Goal: Information Seeking & Learning: Learn about a topic

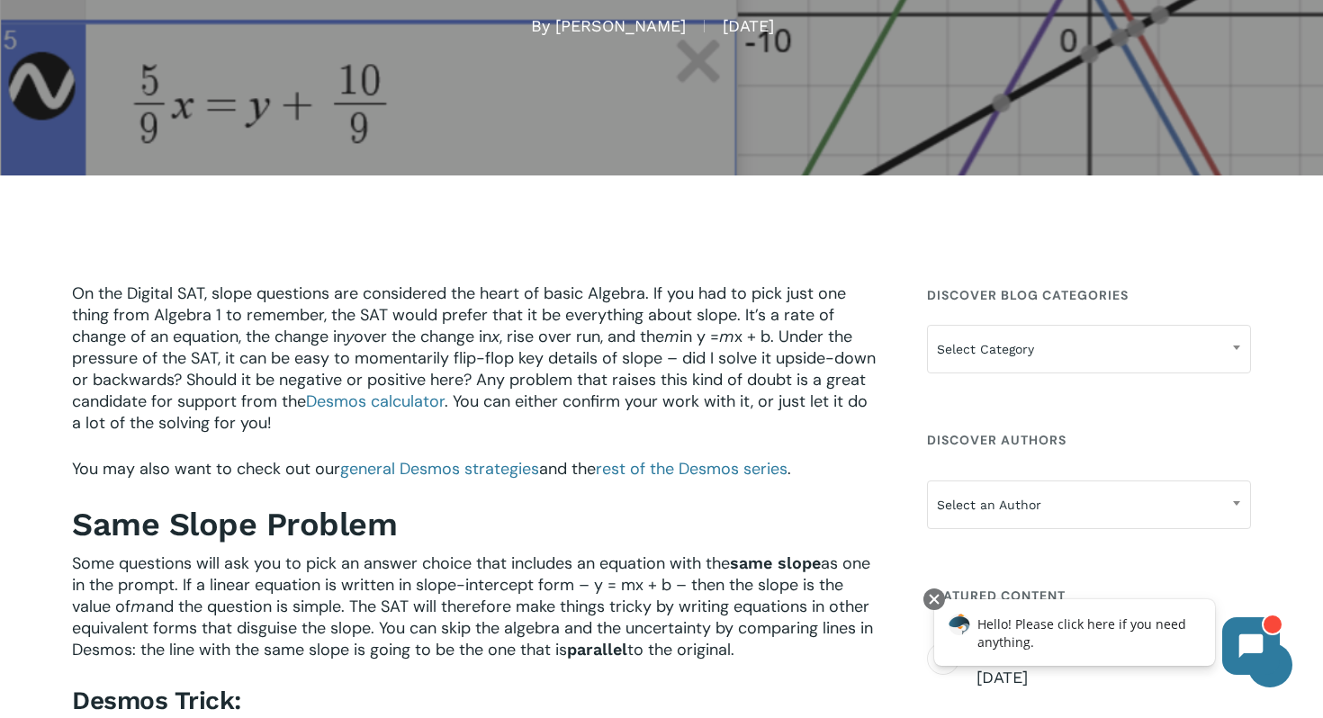
scroll to position [391, 0]
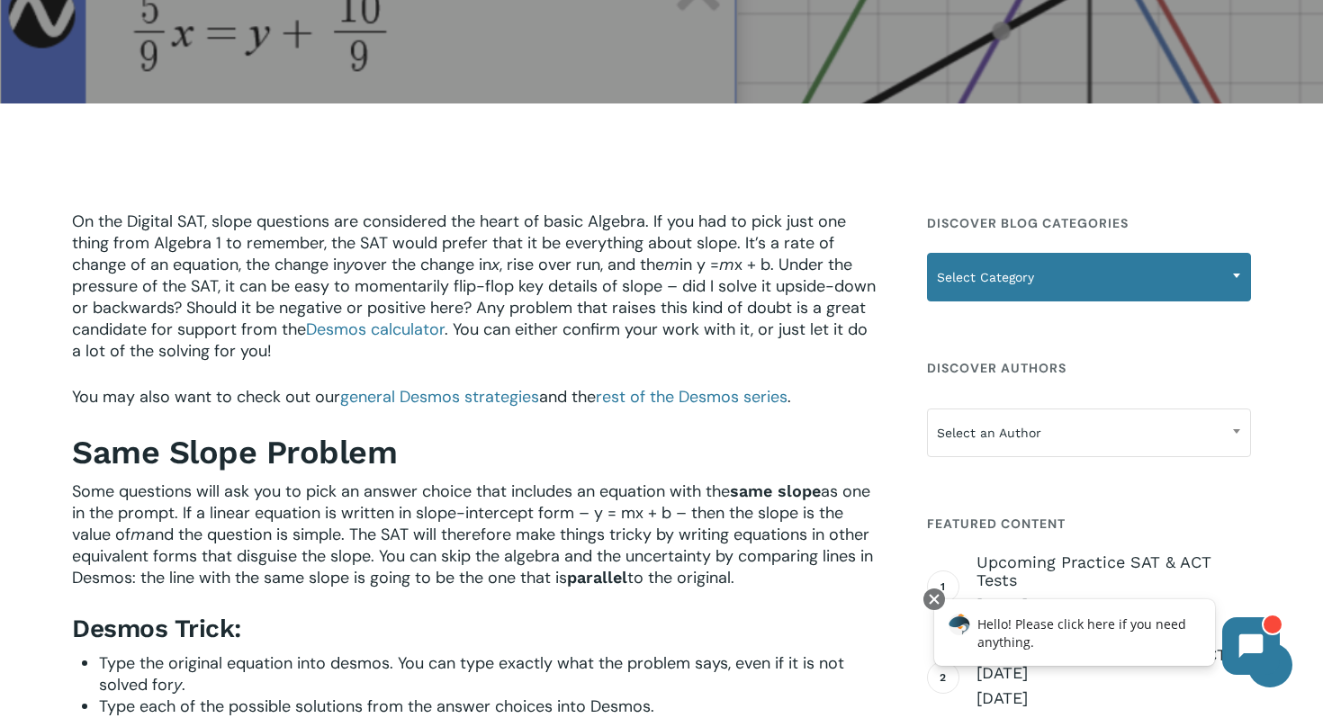
click at [1073, 258] on span "Select Category" at bounding box center [1089, 277] width 322 height 38
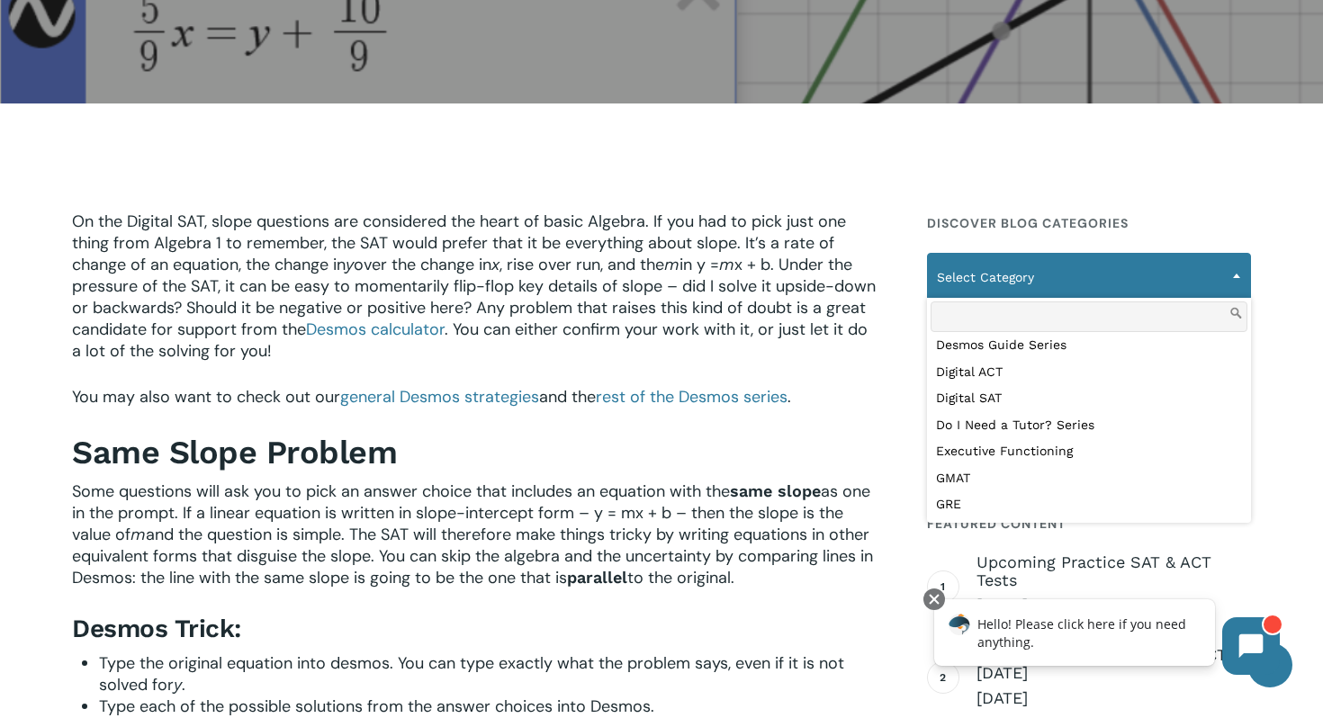
scroll to position [370, 0]
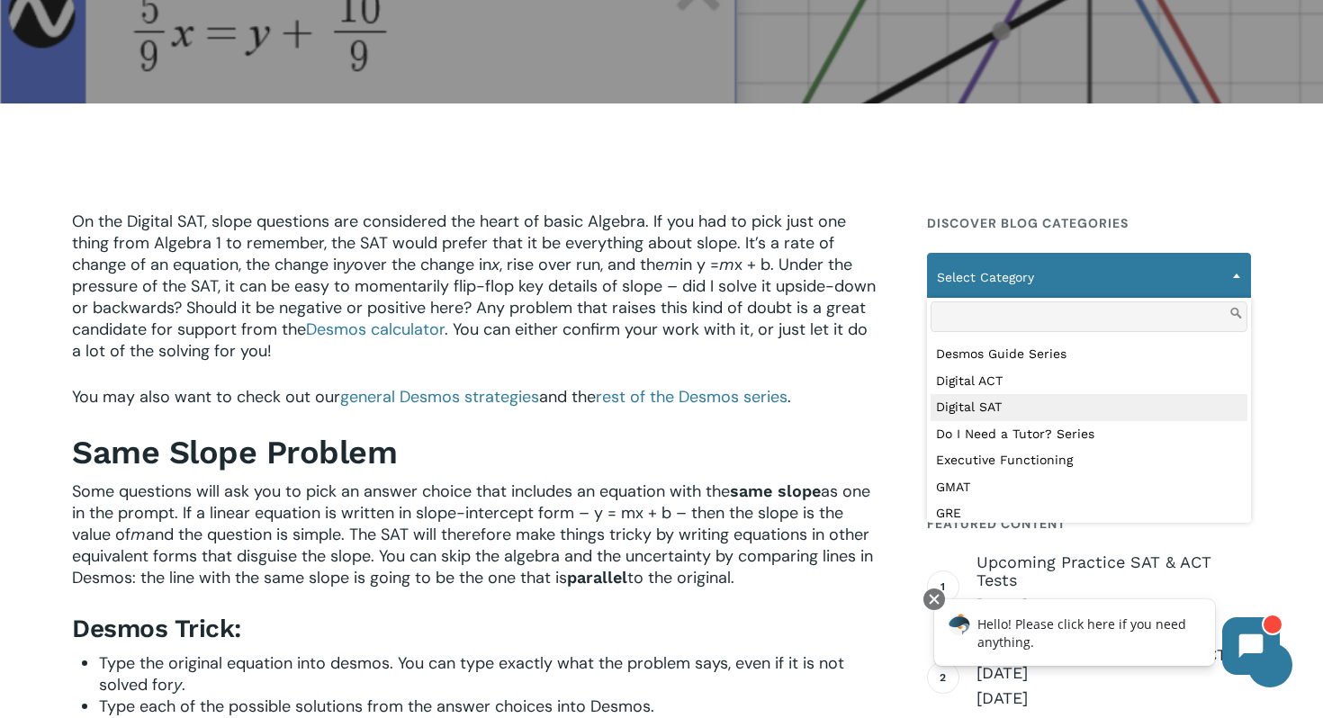
select select "***"
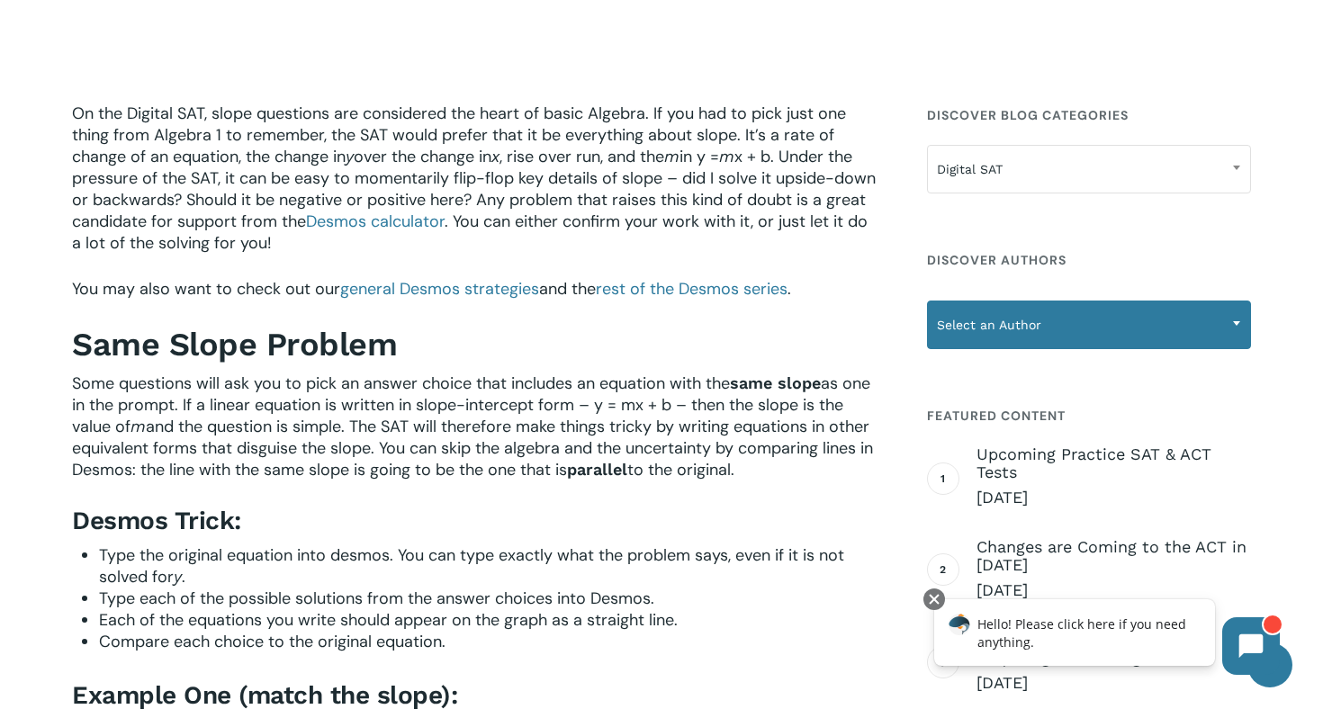
scroll to position [500, 0]
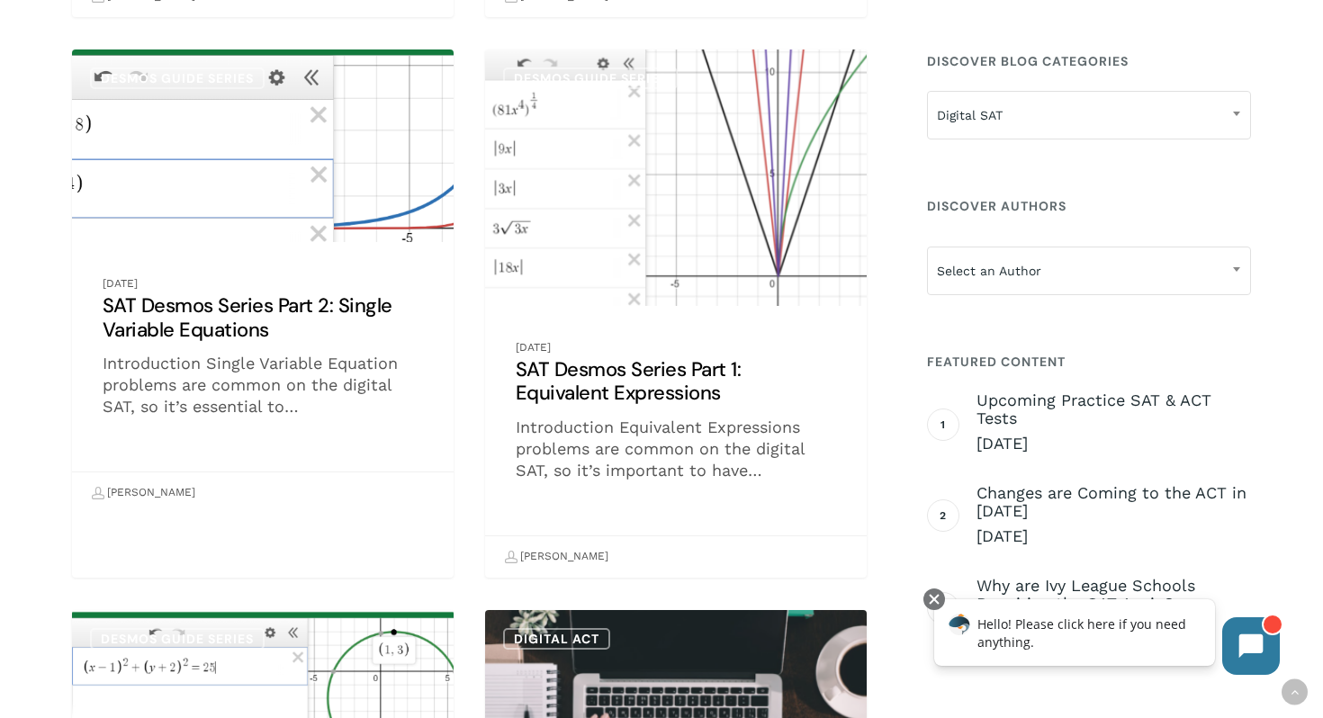
scroll to position [2079, 0]
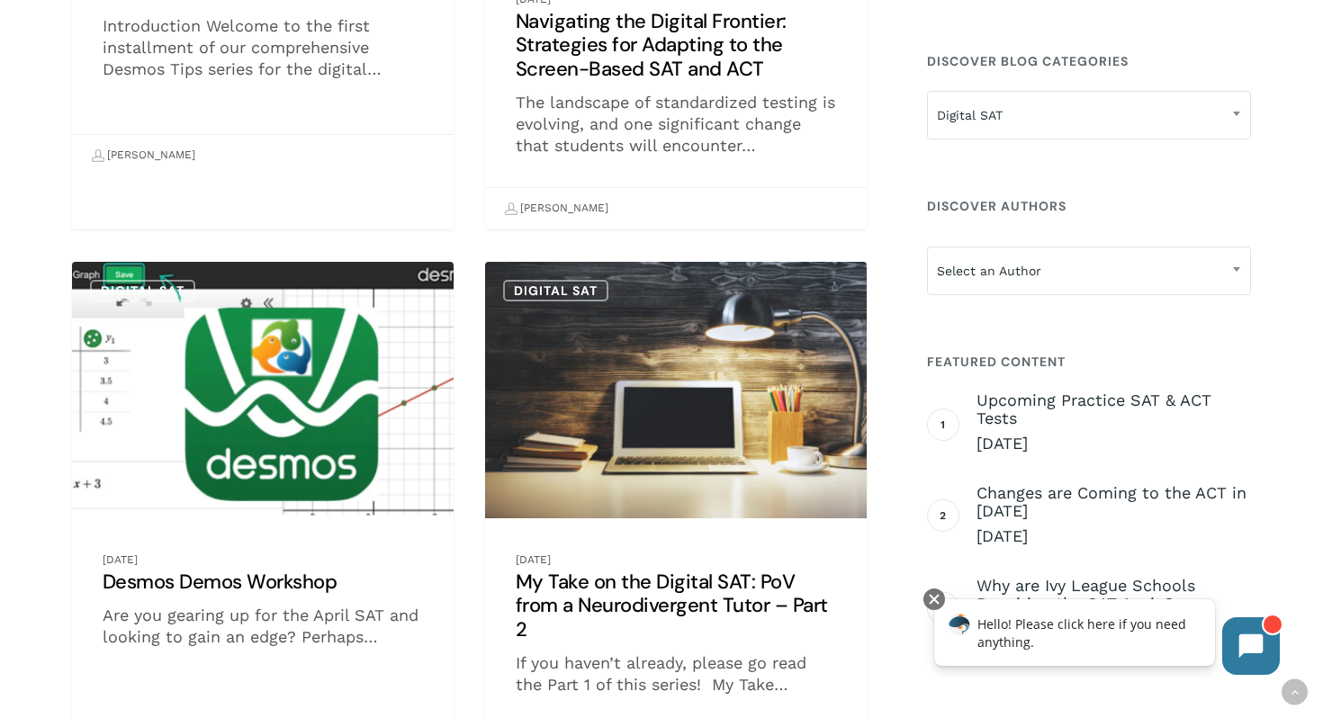
scroll to position [3119, 0]
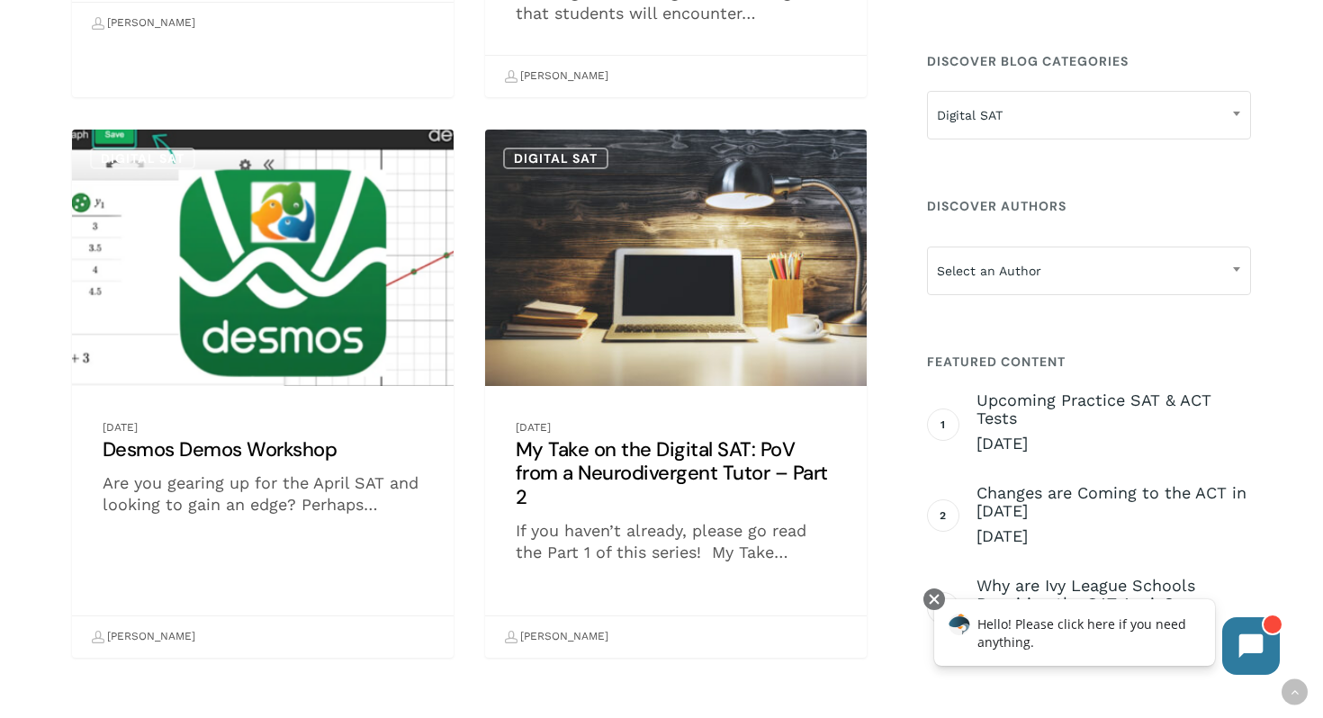
click at [268, 443] on link "Desmos Demos Workshop" at bounding box center [263, 394] width 382 height 528
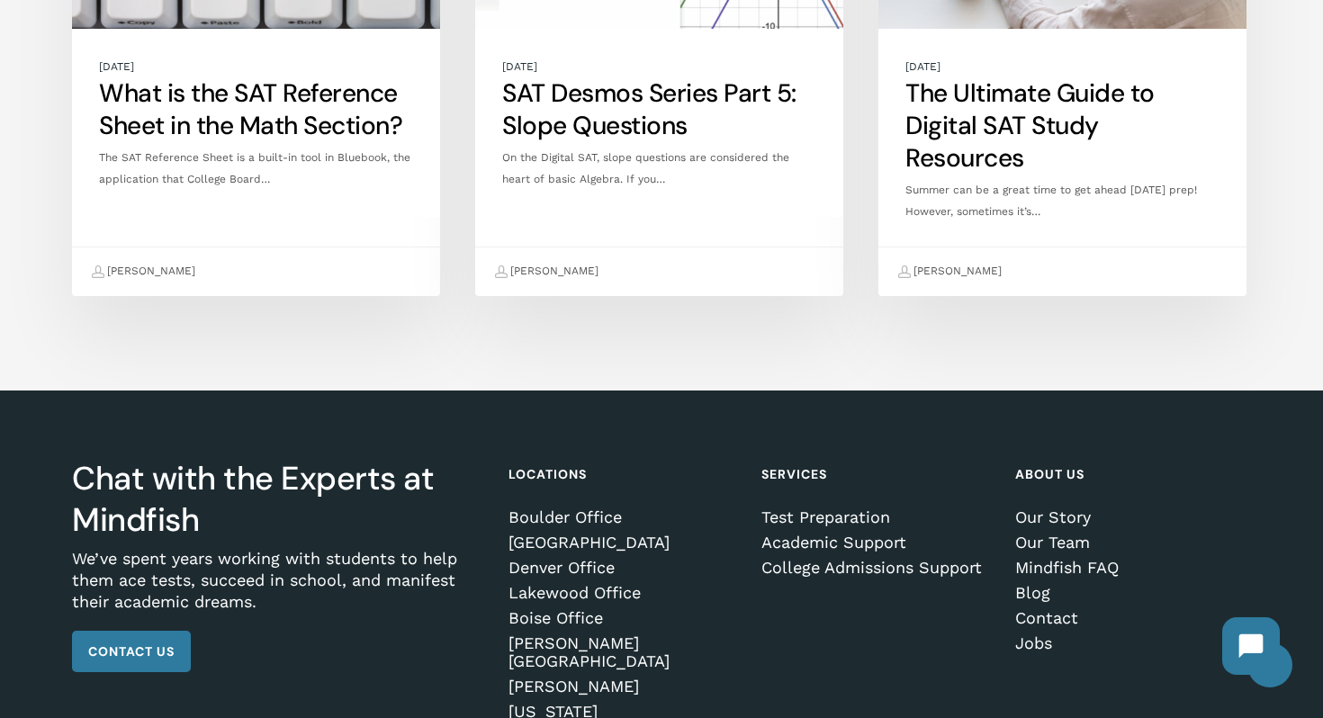
scroll to position [2788, 0]
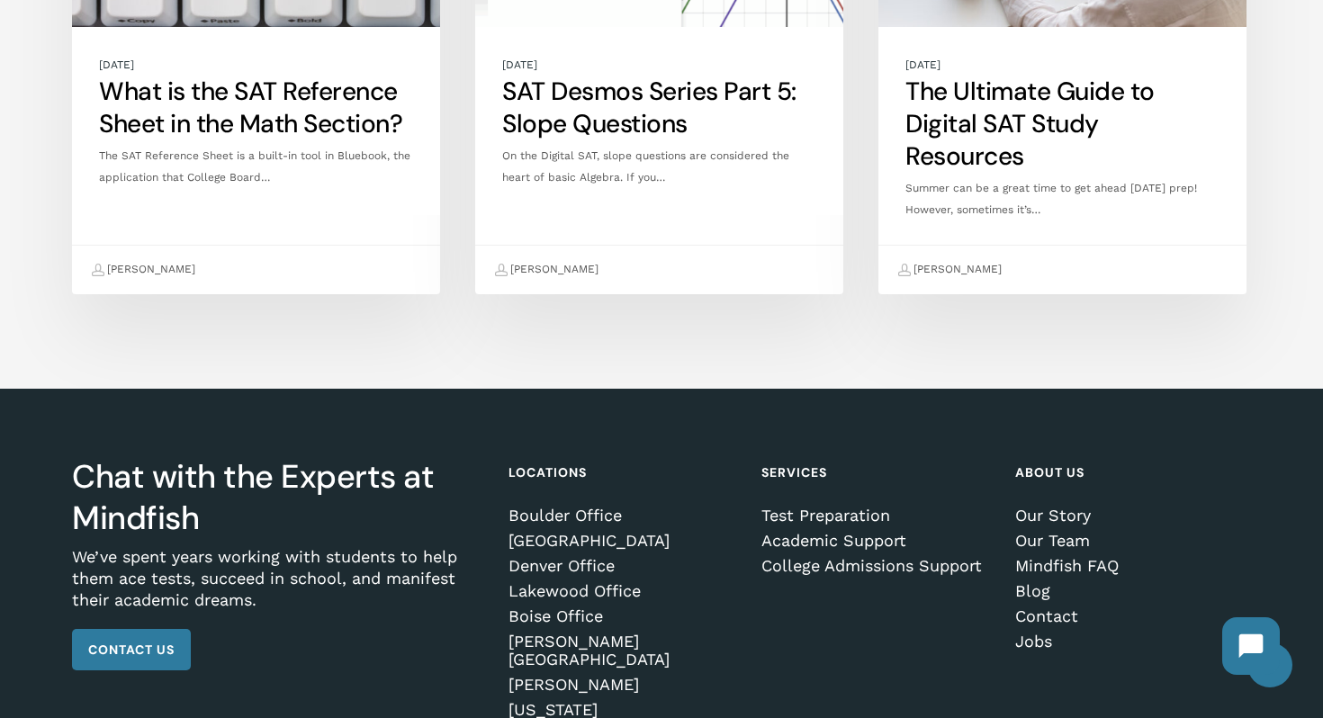
click at [622, 108] on link "SAT Desmos Series Part 5: Slope Questions" at bounding box center [659, 37] width 368 height 515
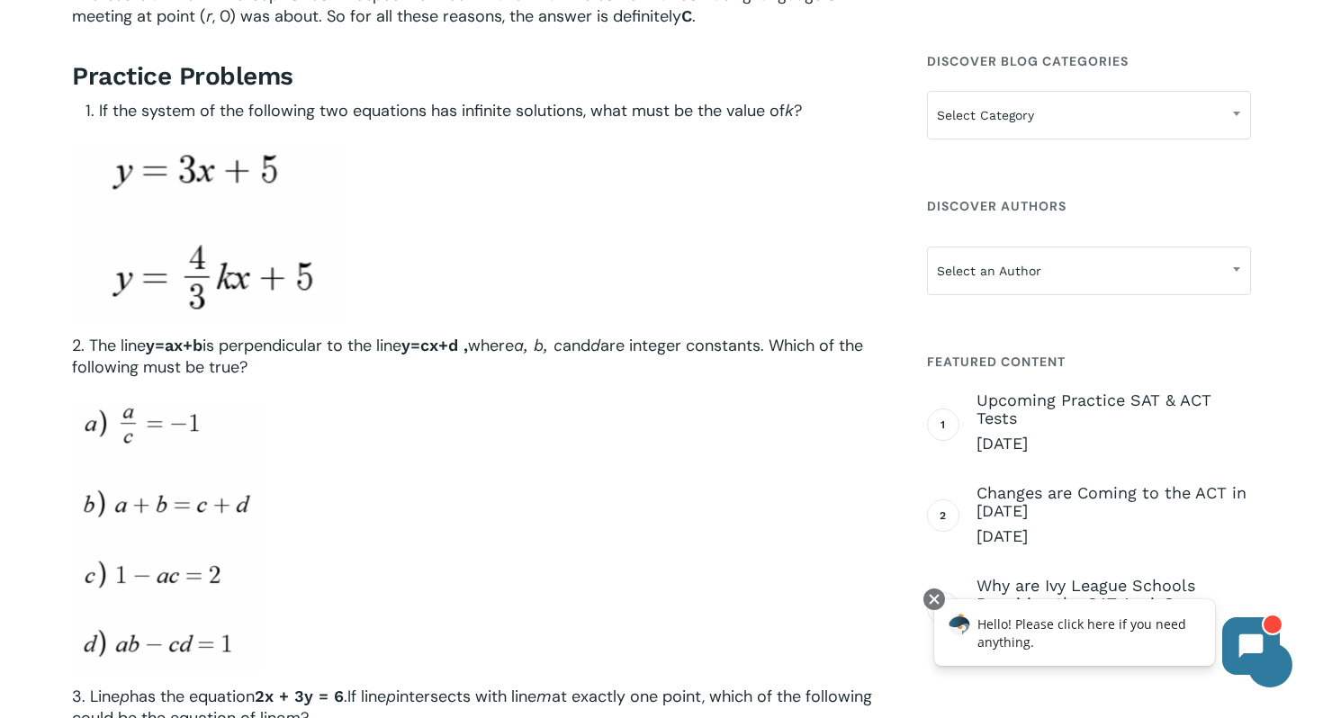
scroll to position [5228, 0]
